Goal: Task Accomplishment & Management: Manage account settings

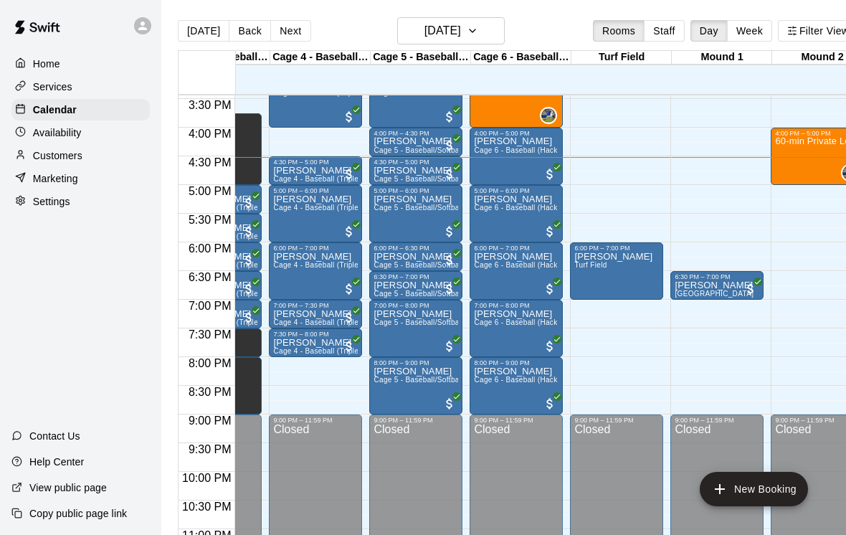
scroll to position [0, 245]
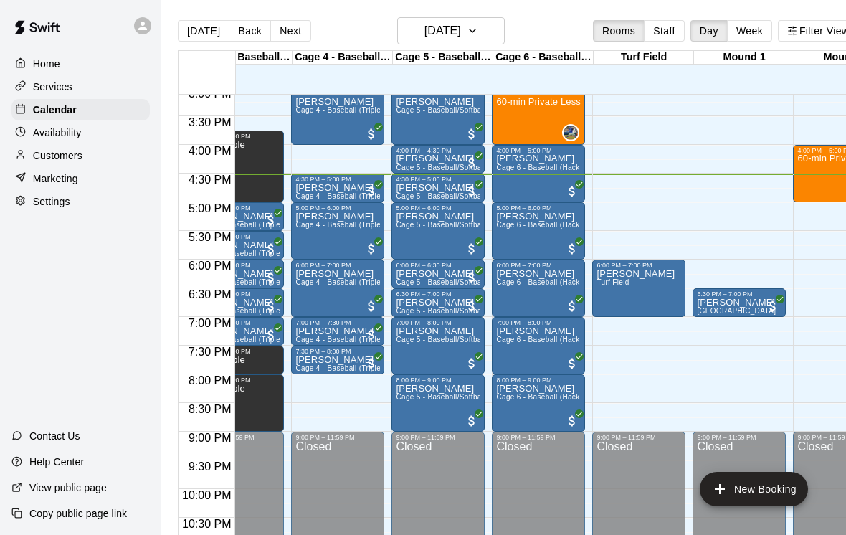
click at [282, 41] on button "Next" at bounding box center [290, 31] width 40 height 22
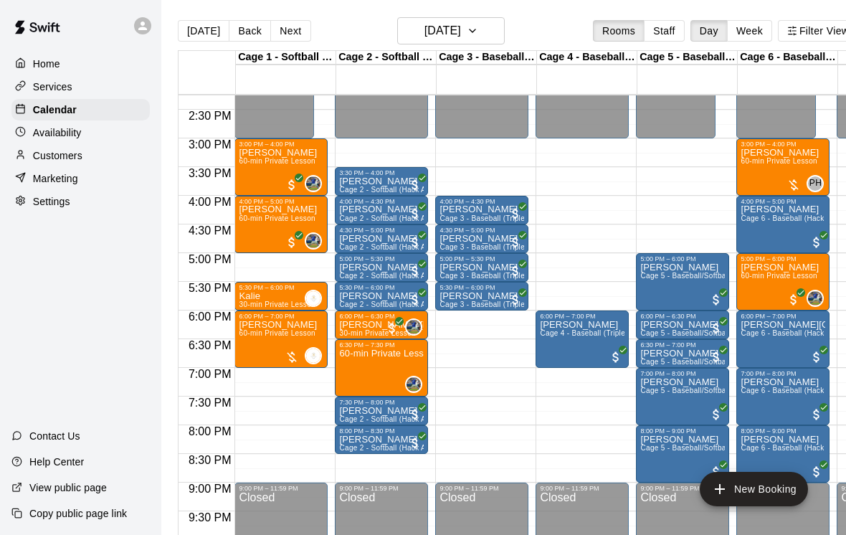
scroll to position [817, 0]
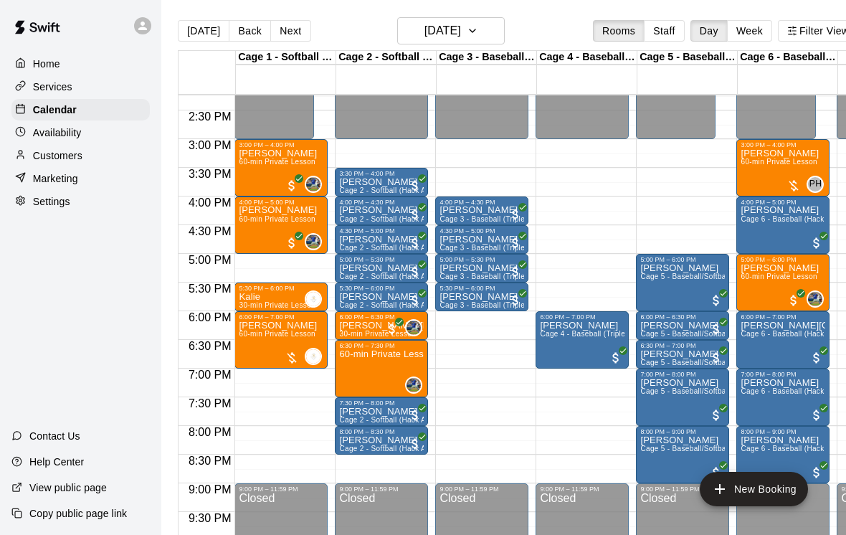
click at [242, 38] on button "Back" at bounding box center [250, 31] width 42 height 22
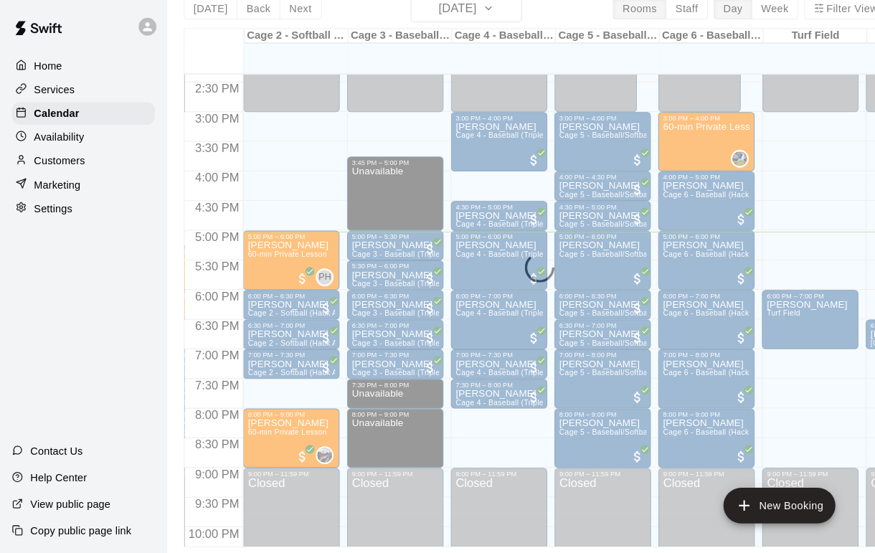
scroll to position [0, 0]
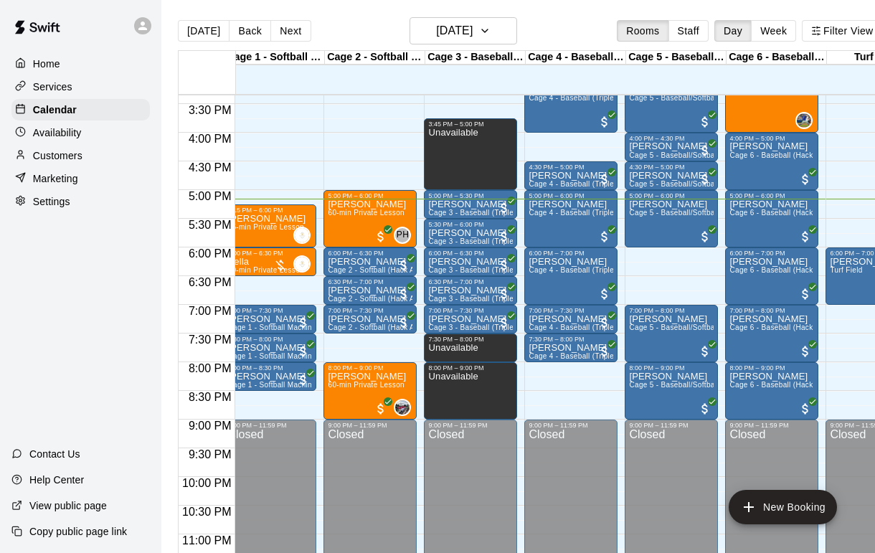
scroll to position [881, 13]
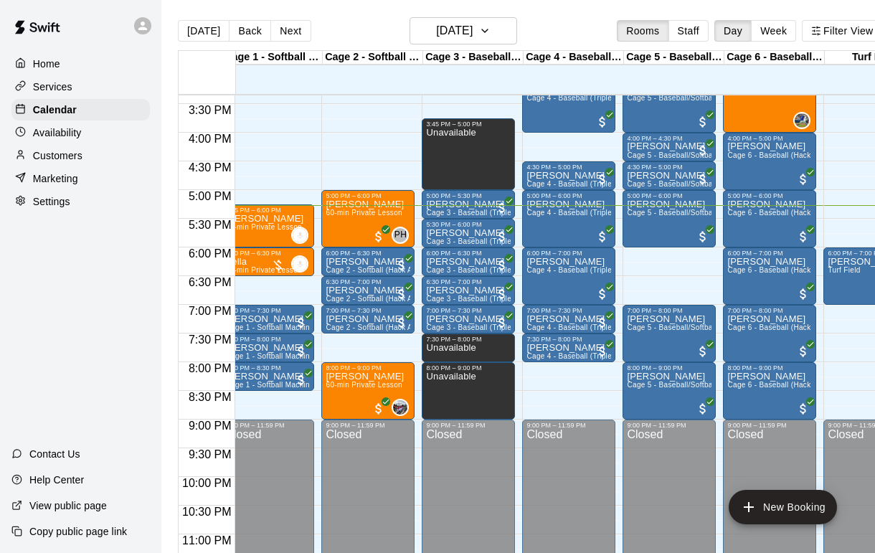
click at [495, 296] on span "Cage 3 - Baseball (Triple Play)" at bounding box center [478, 299] width 105 height 8
click at [447, 341] on img "edit" at bounding box center [441, 344] width 16 height 16
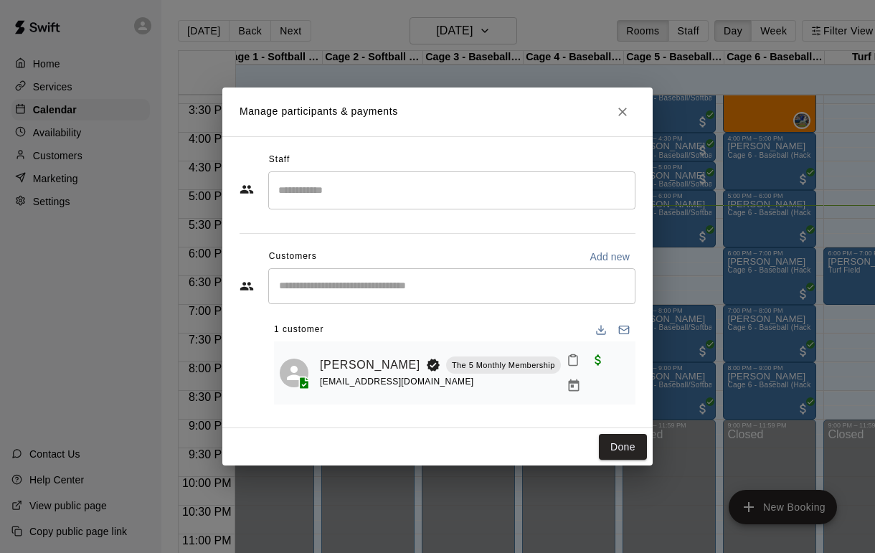
click at [630, 105] on button "Close" at bounding box center [623, 112] width 26 height 26
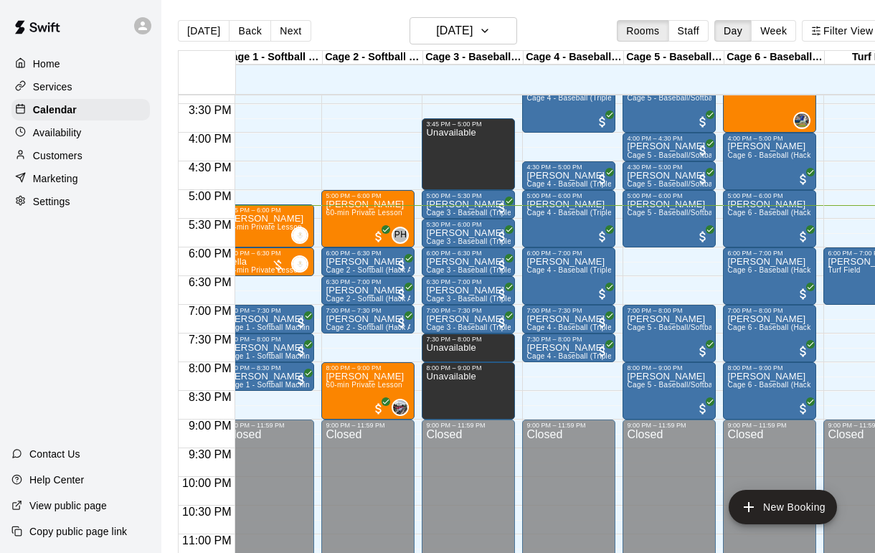
click at [475, 290] on p "[PERSON_NAME]" at bounding box center [468, 290] width 85 height 0
click at [439, 316] on button "edit" at bounding box center [441, 307] width 29 height 29
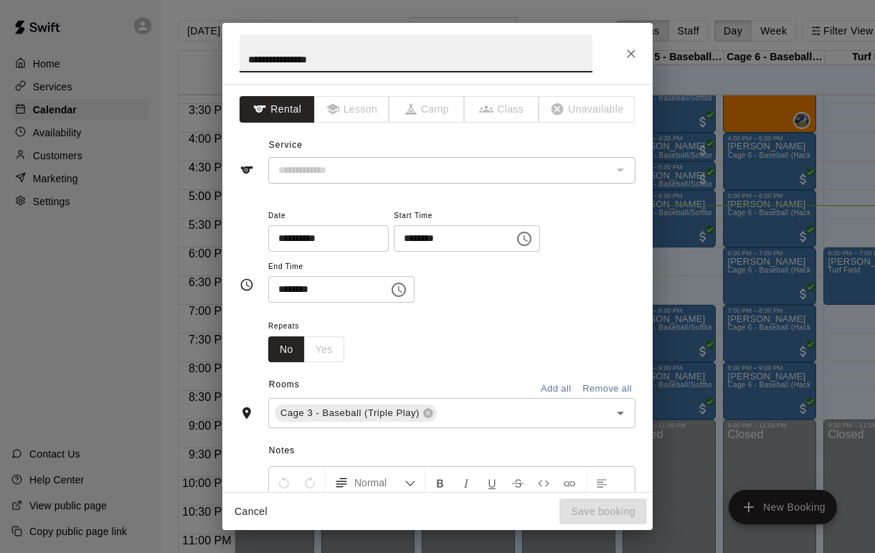
type input "**********"
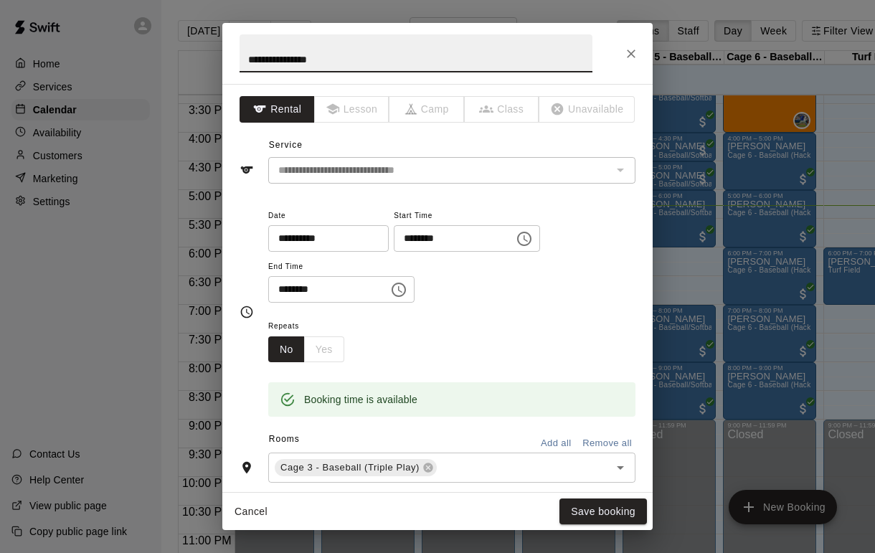
click at [620, 168] on div "The service of an existing booking cannot be changed" at bounding box center [619, 170] width 19 height 20
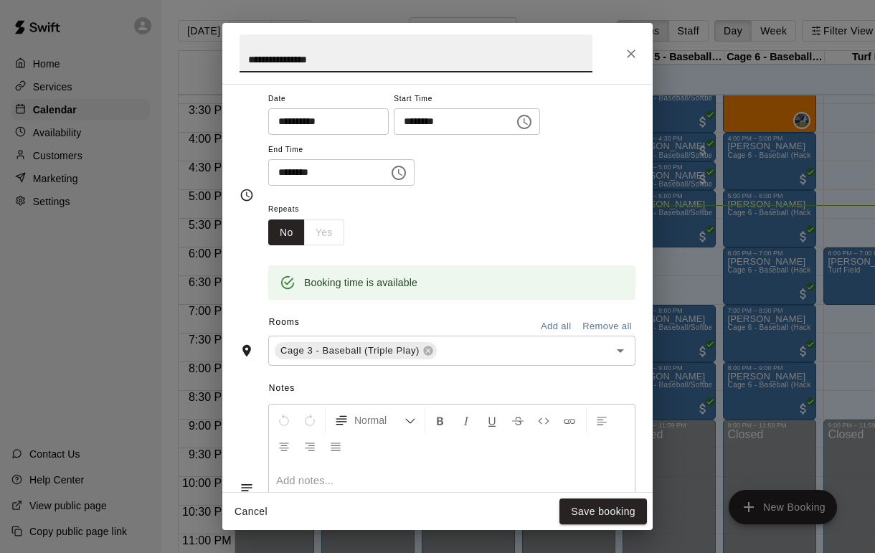
scroll to position [148, 0]
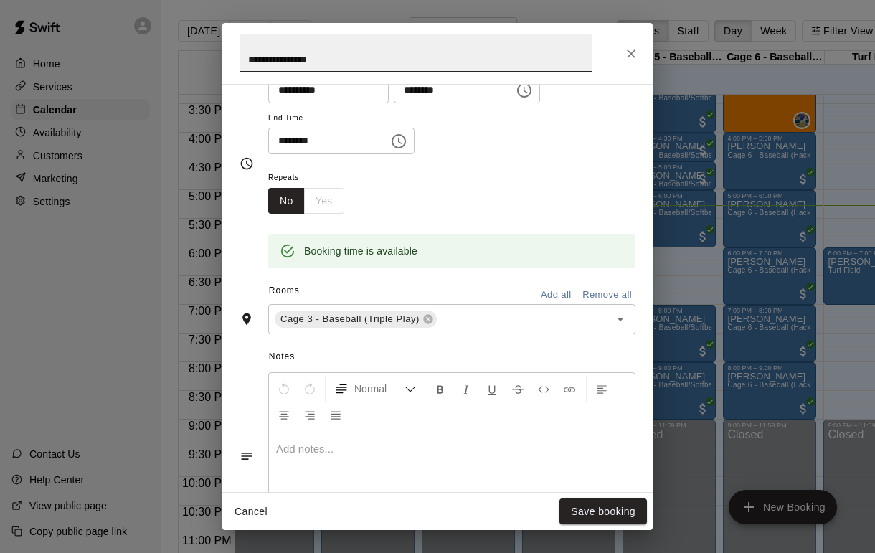
click at [615, 319] on icon "Open" at bounding box center [620, 319] width 17 height 17
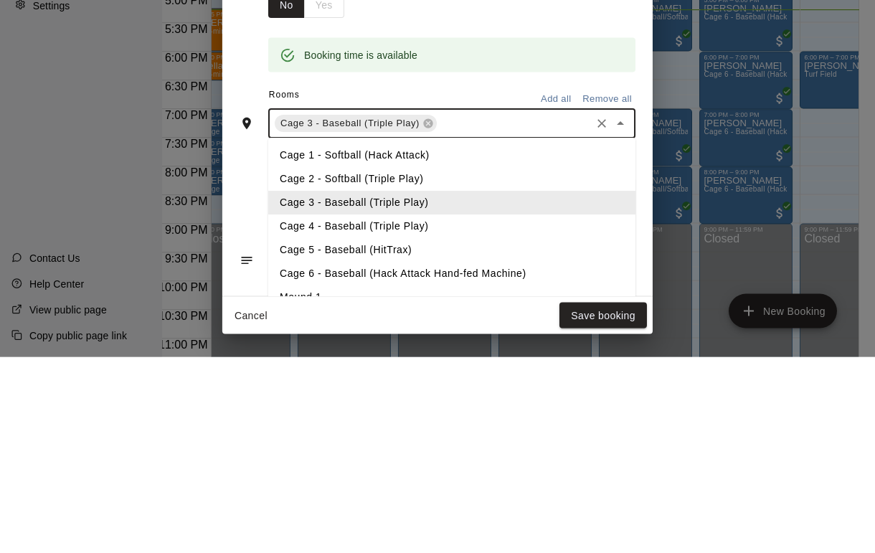
scroll to position [46, 24]
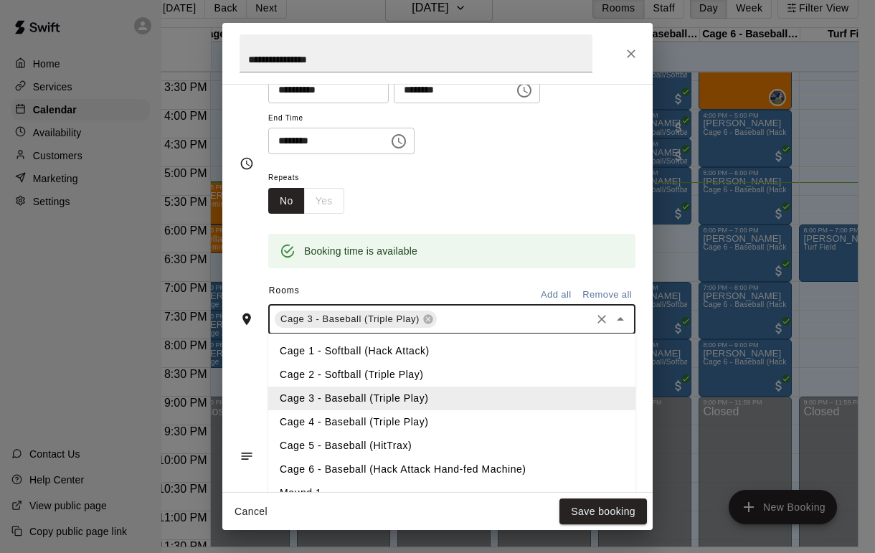
click at [384, 443] on li "Cage 5 - Baseball (HitTrax)" at bounding box center [451, 446] width 367 height 24
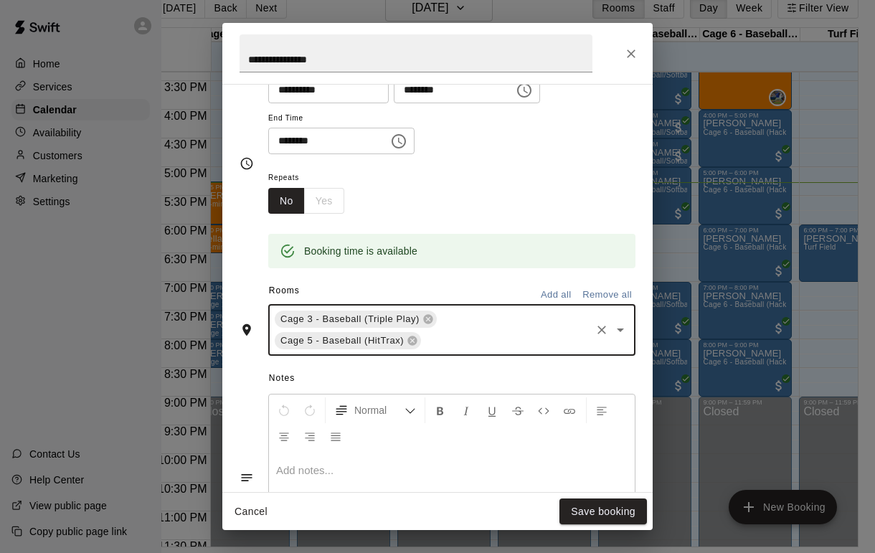
click at [425, 313] on icon at bounding box center [427, 318] width 11 height 11
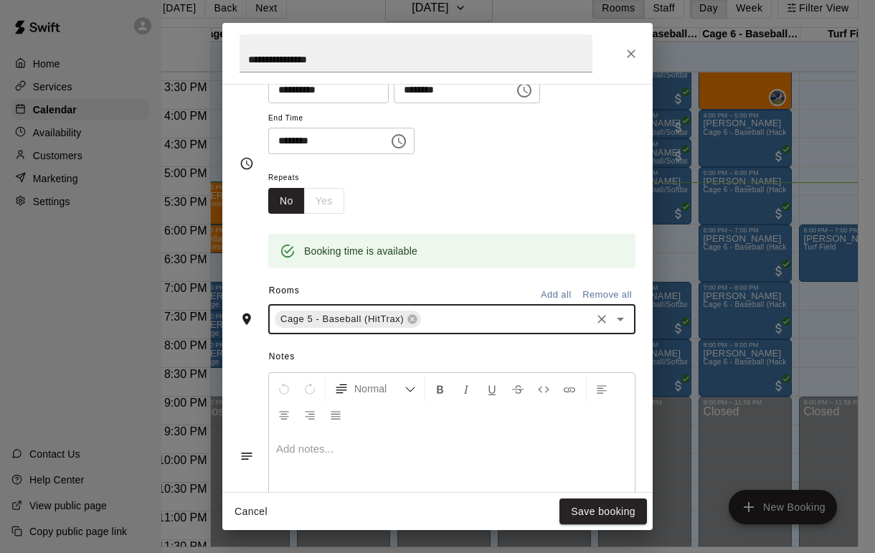
scroll to position [68, 0]
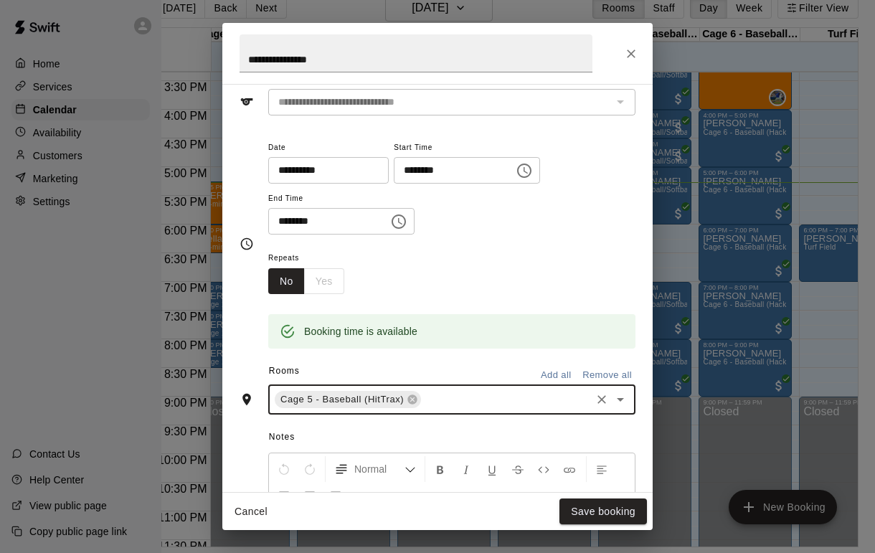
click at [477, 166] on input "********" at bounding box center [449, 170] width 110 height 27
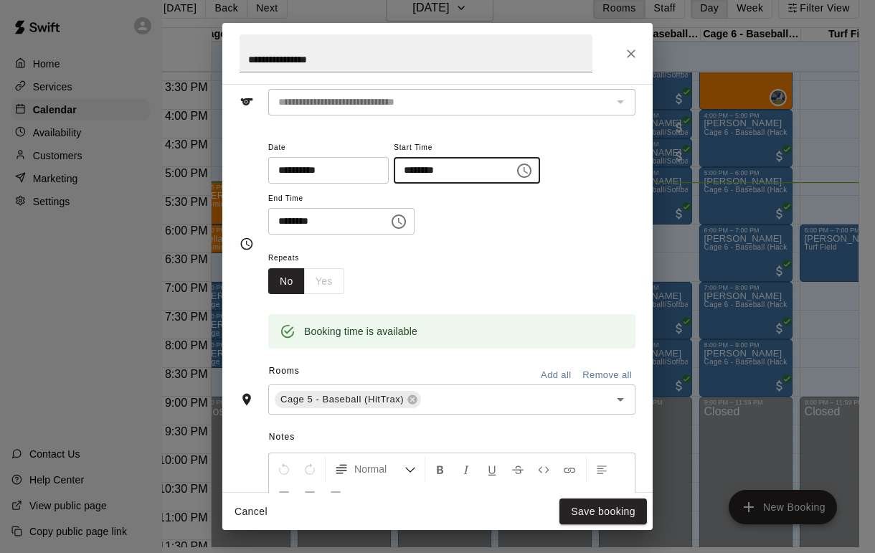
click at [425, 171] on input "********" at bounding box center [449, 170] width 110 height 27
click at [517, 166] on icon "Choose time, selected time is 6:30 PM" at bounding box center [524, 171] width 14 height 14
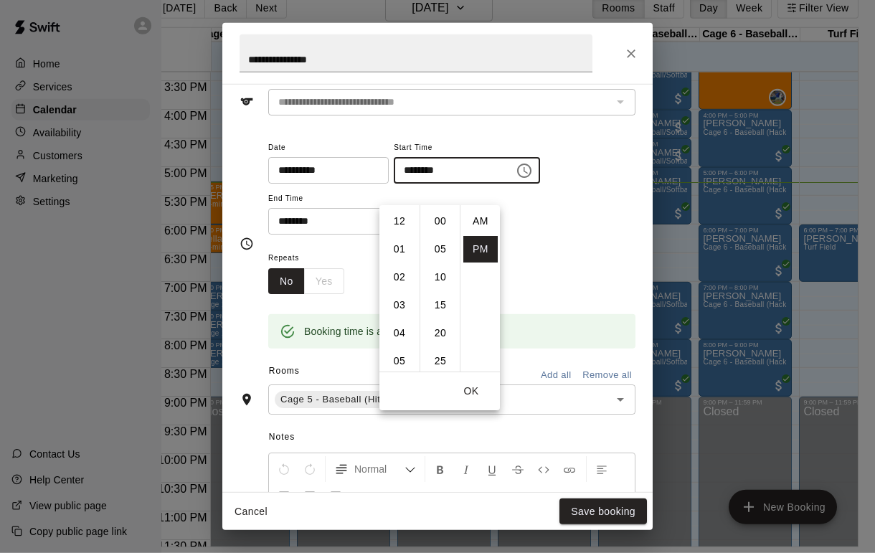
scroll to position [26, 0]
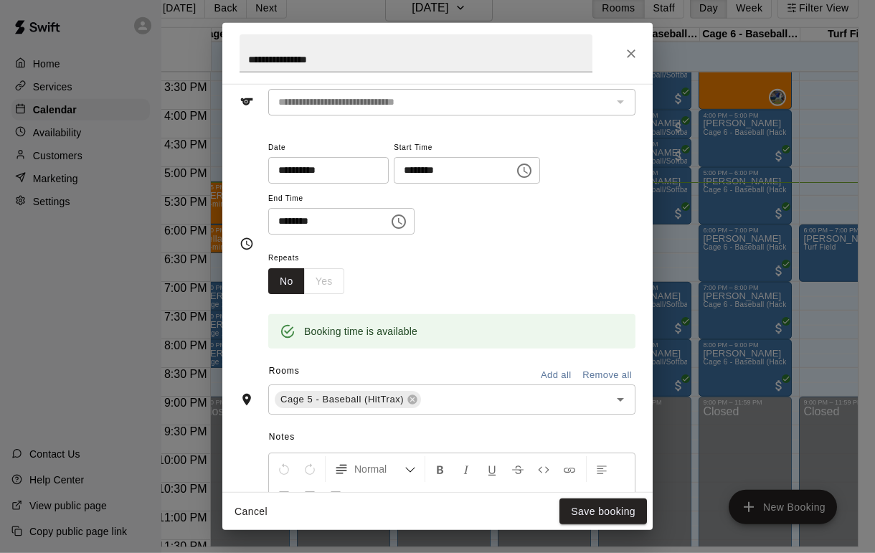
click at [558, 212] on div "**********" at bounding box center [451, 186] width 367 height 97
click at [572, 494] on div "Cancel Save booking" at bounding box center [437, 512] width 430 height 38
click at [602, 509] on button "Save booking" at bounding box center [602, 511] width 87 height 27
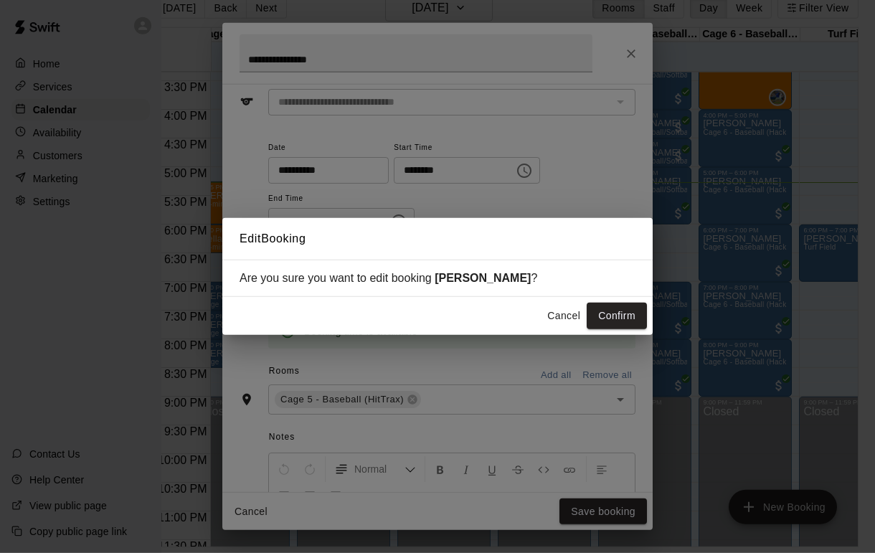
click at [611, 314] on button "Confirm" at bounding box center [617, 316] width 60 height 27
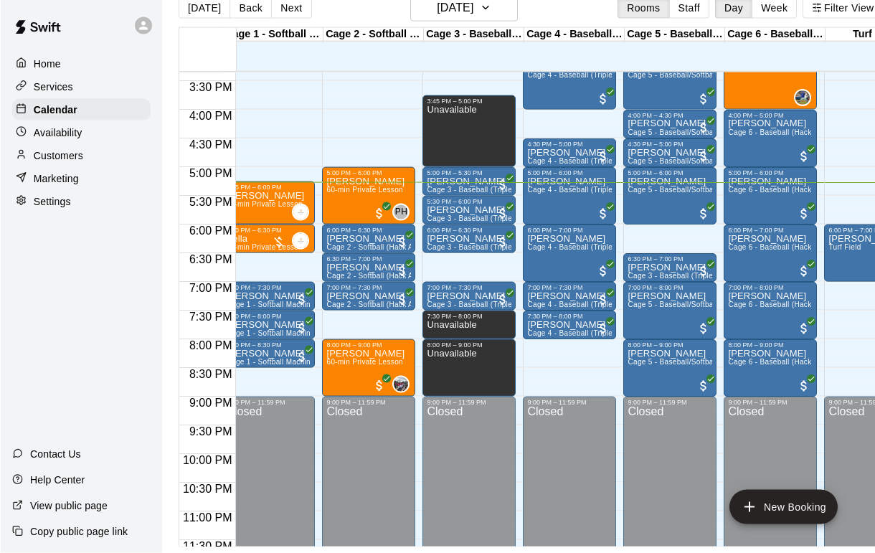
scroll to position [45, 0]
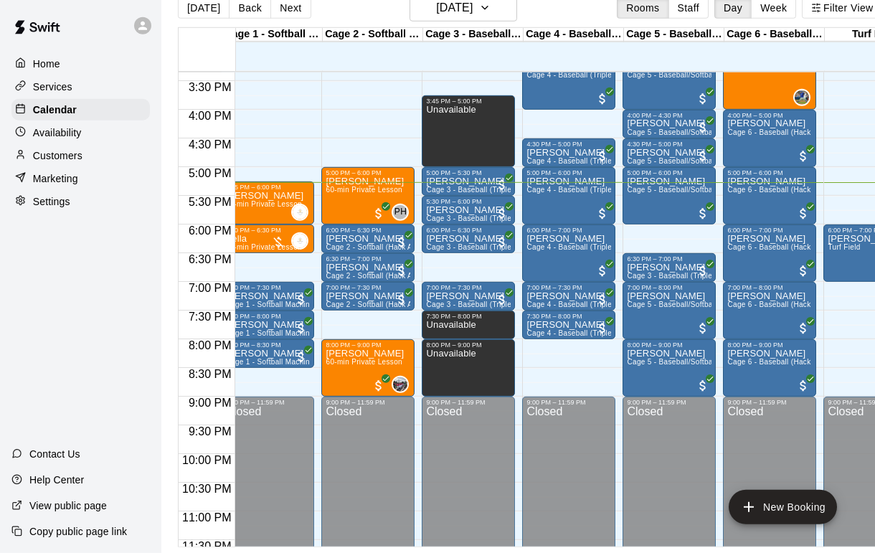
click at [0, 0] on div at bounding box center [0, 0] width 0 height 0
click at [478, 245] on div at bounding box center [437, 276] width 875 height 553
click at [465, 296] on p "[PERSON_NAME]" at bounding box center [468, 296] width 85 height 0
click at [529, 355] on div at bounding box center [437, 276] width 875 height 553
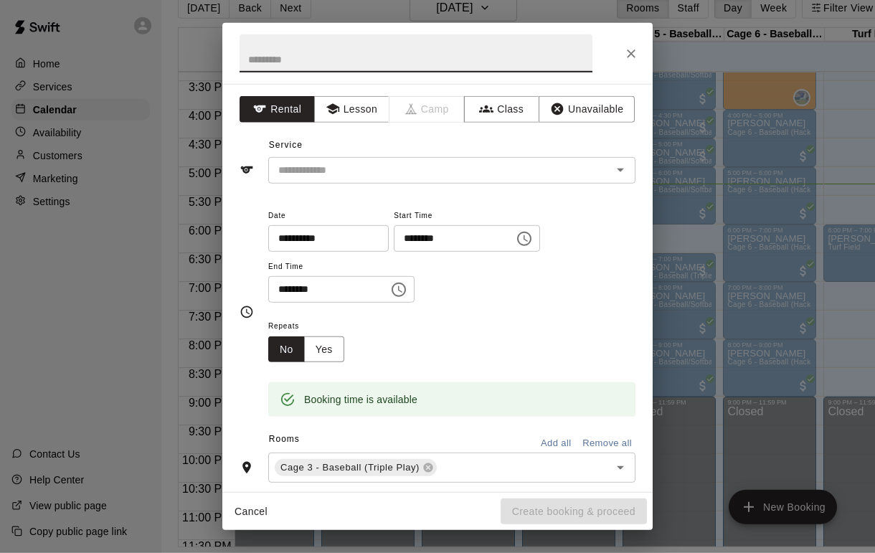
click at [638, 44] on button "Close" at bounding box center [631, 54] width 26 height 26
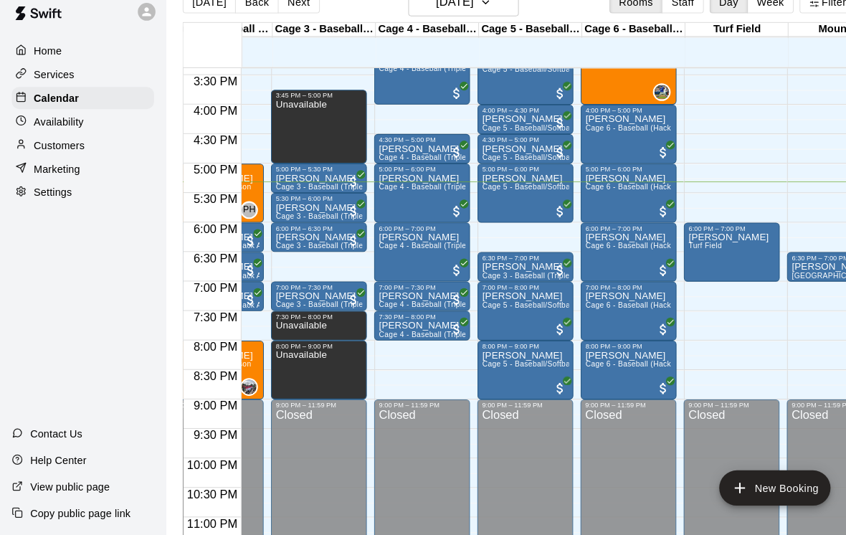
scroll to position [884, 171]
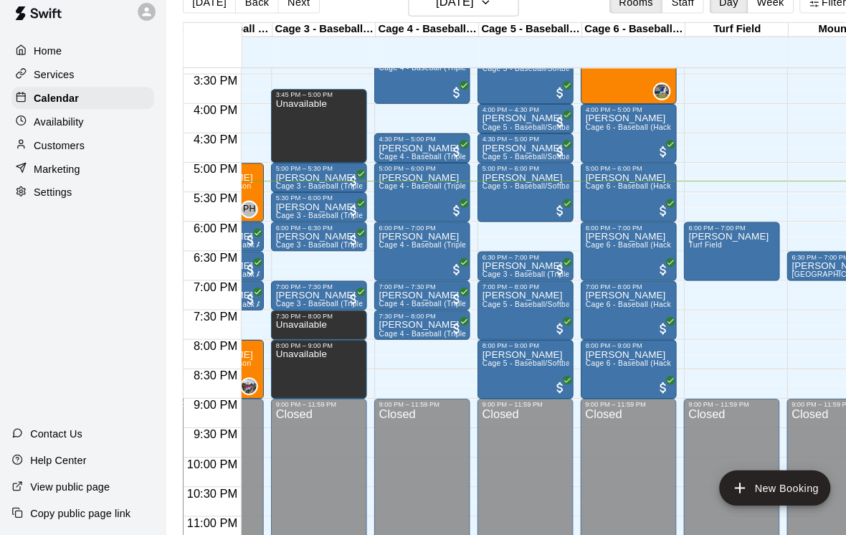
click at [538, 308] on span "Cage 5 - Baseball/Softball (Triple Play - HitTrax)" at bounding box center [551, 310] width 164 height 8
click at [480, 348] on img "edit" at bounding box center [484, 356] width 16 height 16
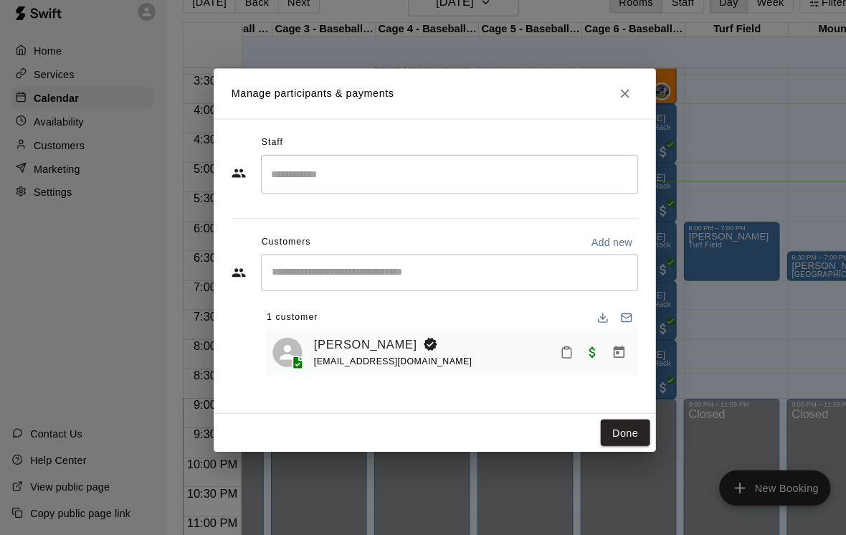
click at [393, 341] on link "William Higginbotham" at bounding box center [356, 350] width 100 height 19
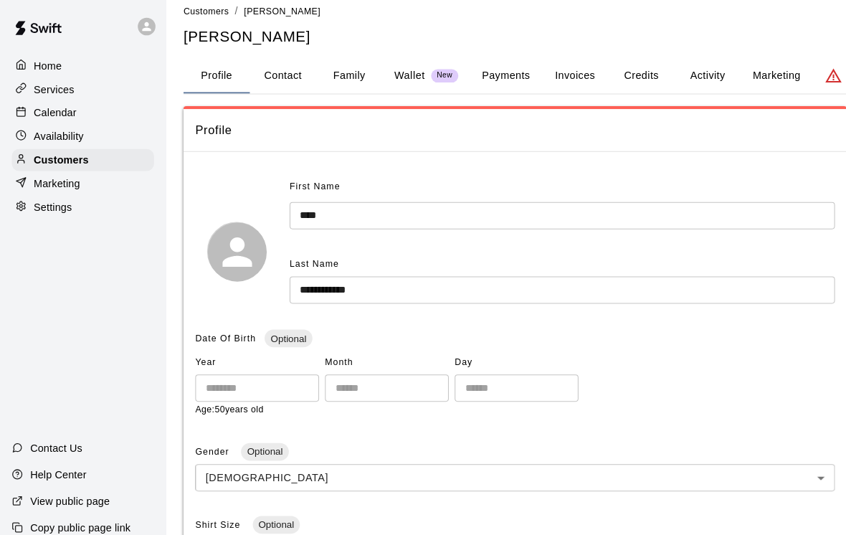
click at [488, 85] on button "Payments" at bounding box center [493, 74] width 70 height 34
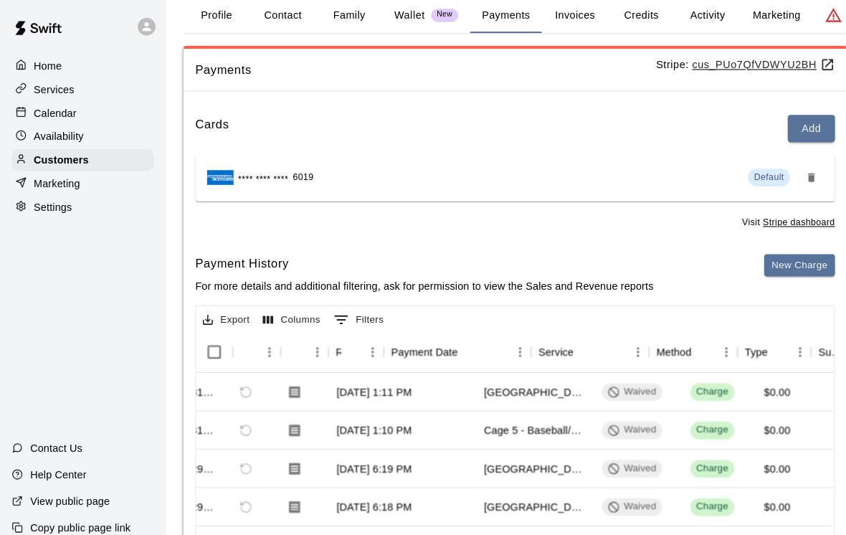
scroll to position [0, 60]
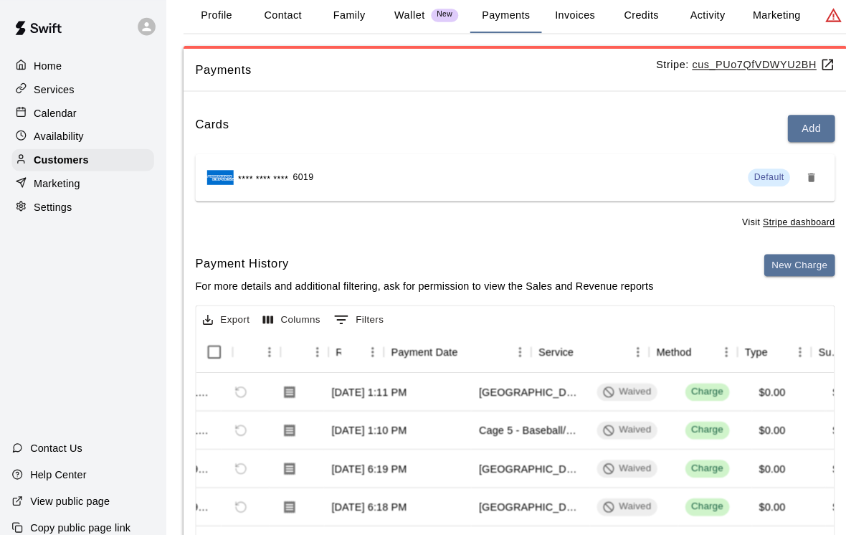
click at [41, 115] on p "Calendar" at bounding box center [54, 110] width 42 height 14
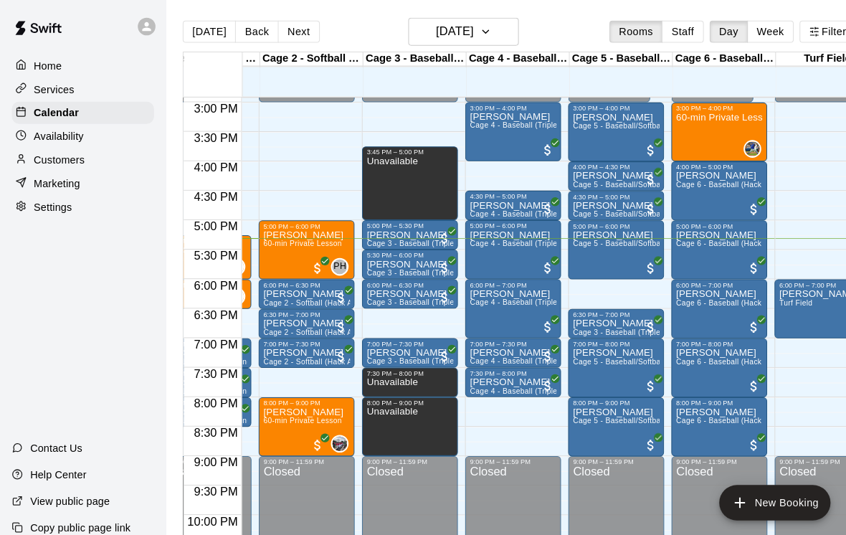
click at [635, 351] on span "Cage 5 - Baseball/Softball (Triple Play - HitTrax)" at bounding box center [639, 352] width 164 height 8
click at [575, 390] on img "edit" at bounding box center [572, 397] width 16 height 16
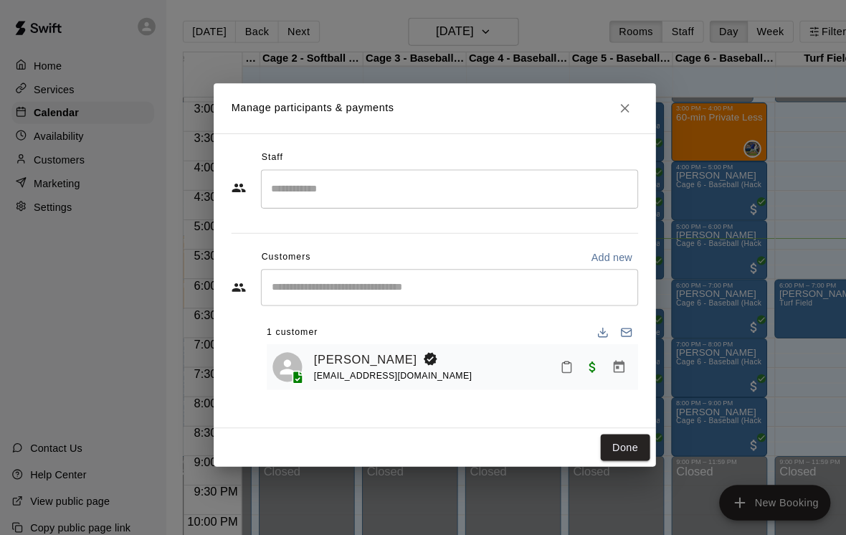
click at [638, 124] on h2 "Manage participants & payments" at bounding box center [423, 105] width 430 height 49
click at [589, 121] on h2 "Manage participants & payments" at bounding box center [423, 105] width 430 height 49
click at [602, 118] on button "Close" at bounding box center [608, 106] width 26 height 26
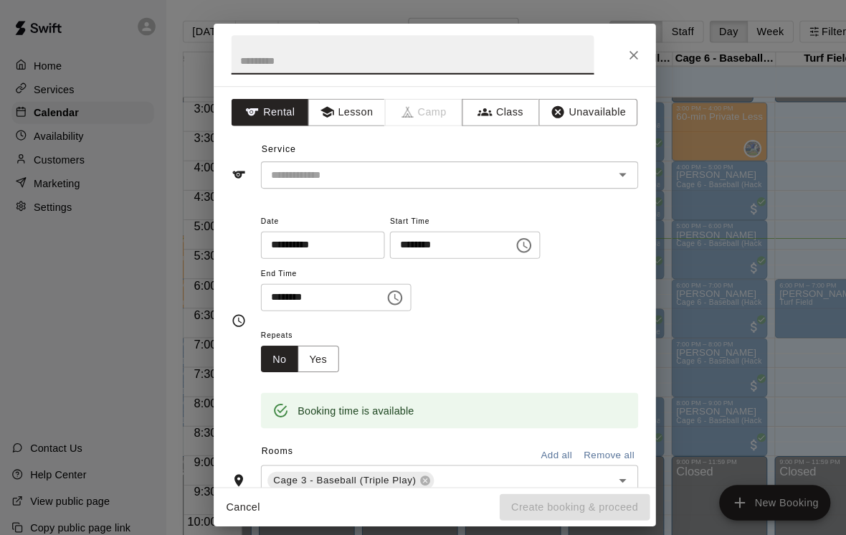
click at [592, 100] on button "Unavailable" at bounding box center [572, 109] width 96 height 27
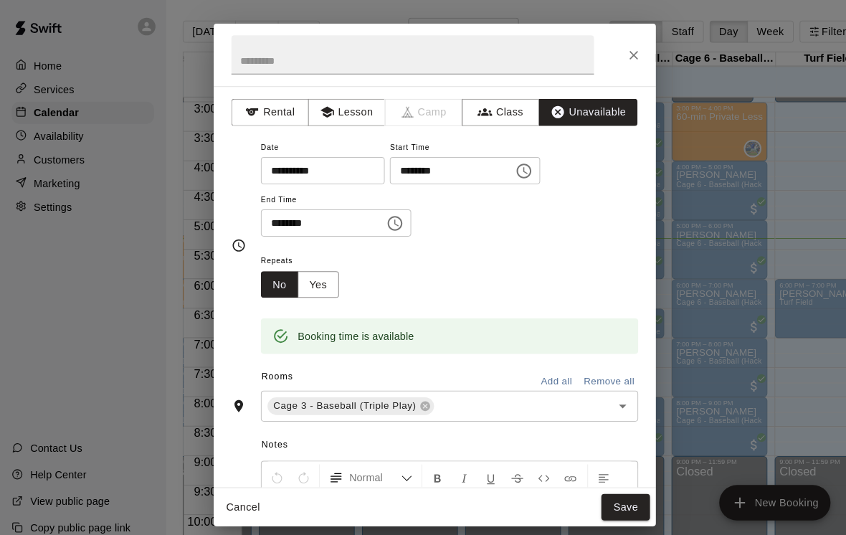
click at [600, 496] on button "Save" at bounding box center [608, 493] width 47 height 27
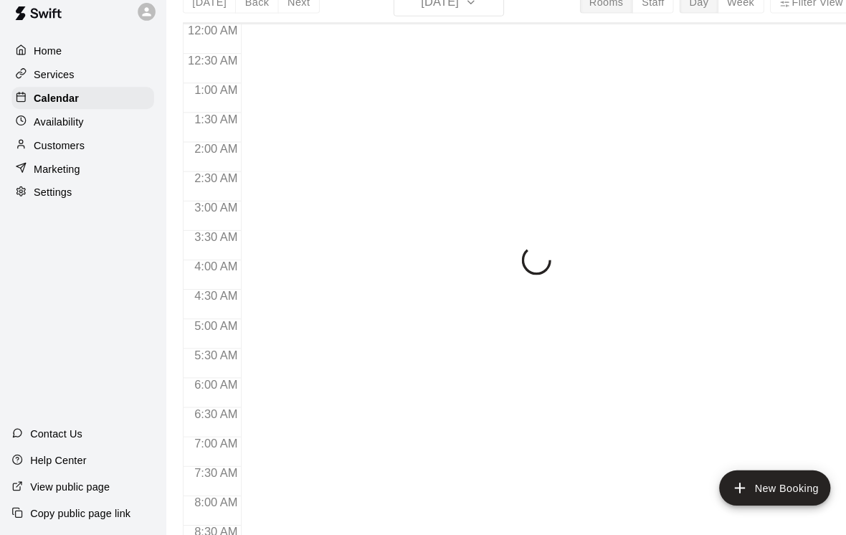
scroll to position [856, 0]
